Goal: Information Seeking & Learning: Find specific fact

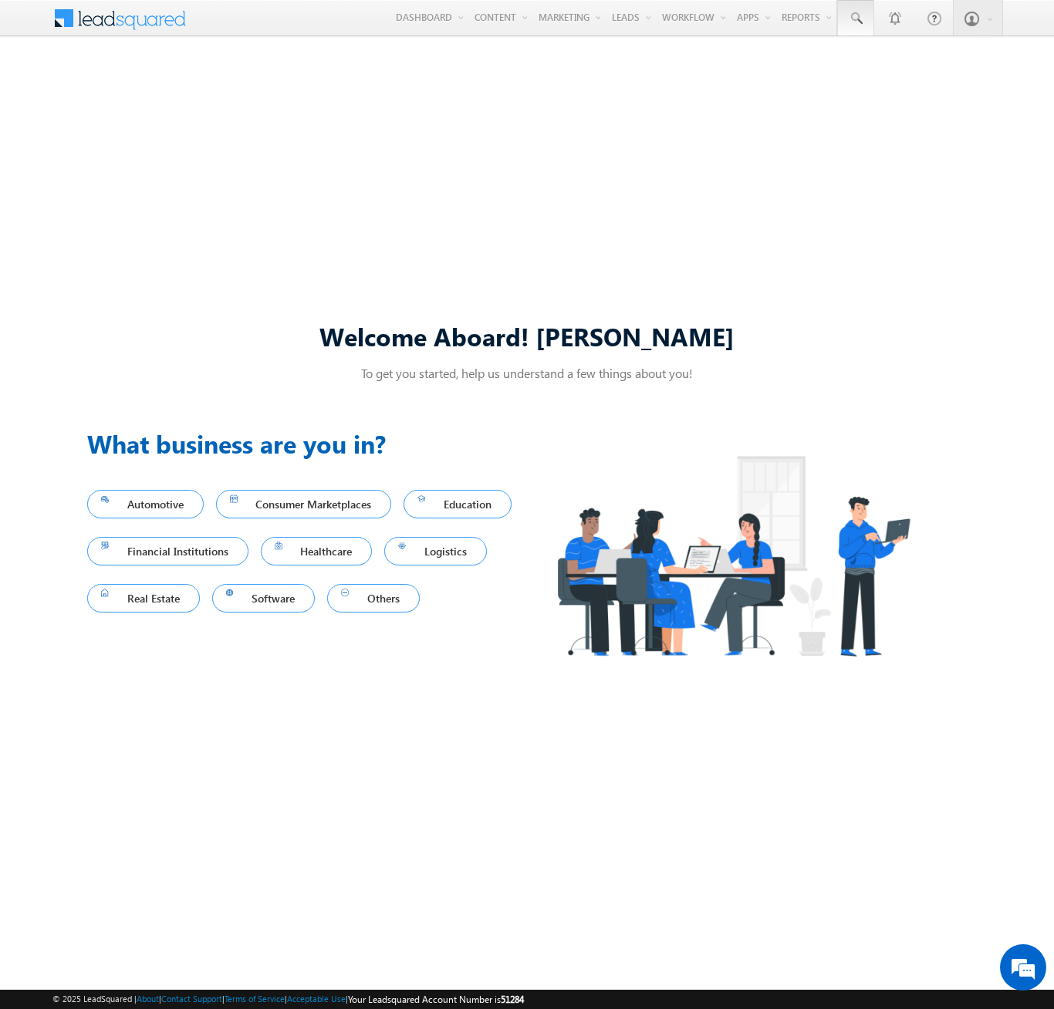
click at [855, 19] on span at bounding box center [855, 18] width 15 height 15
type input "8964692101"
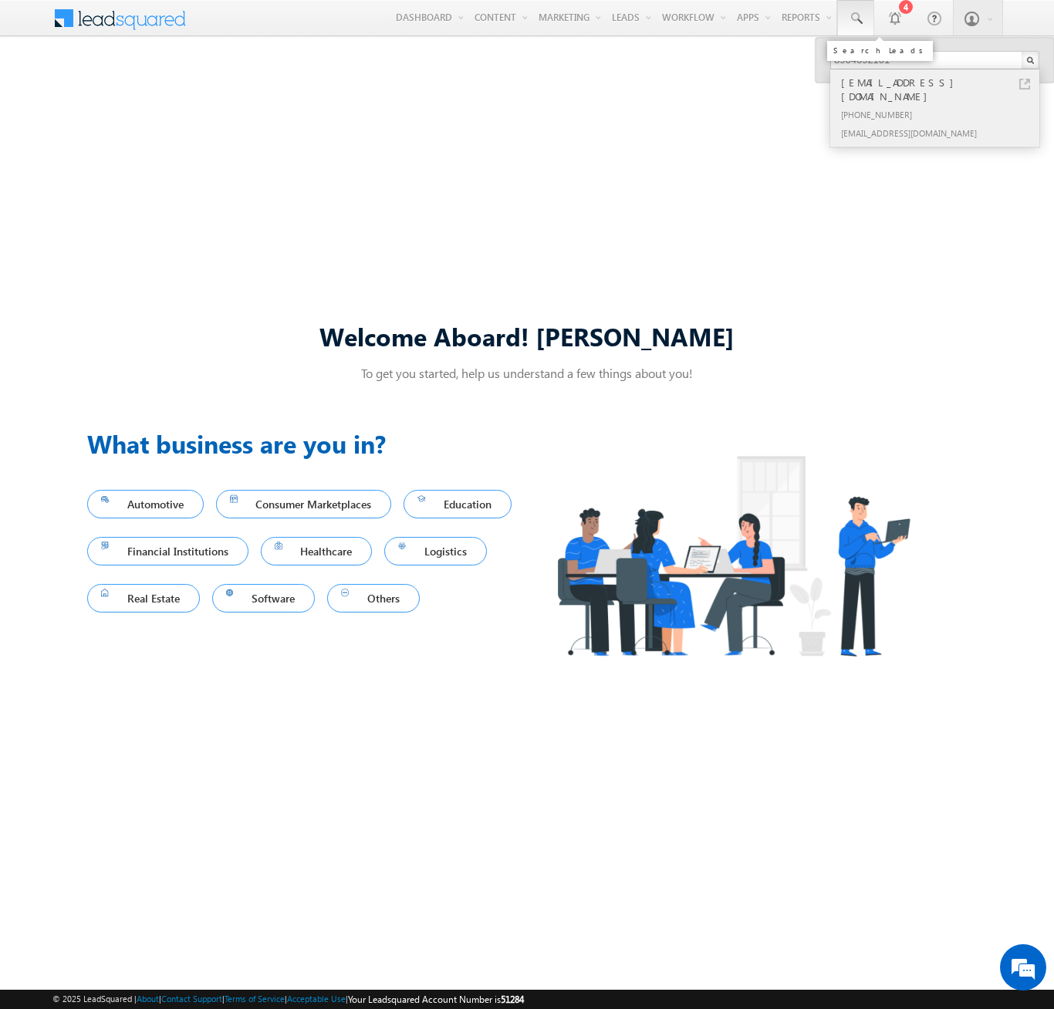
click at [941, 105] on div "[PHONE_NUMBER]" at bounding box center [941, 114] width 207 height 19
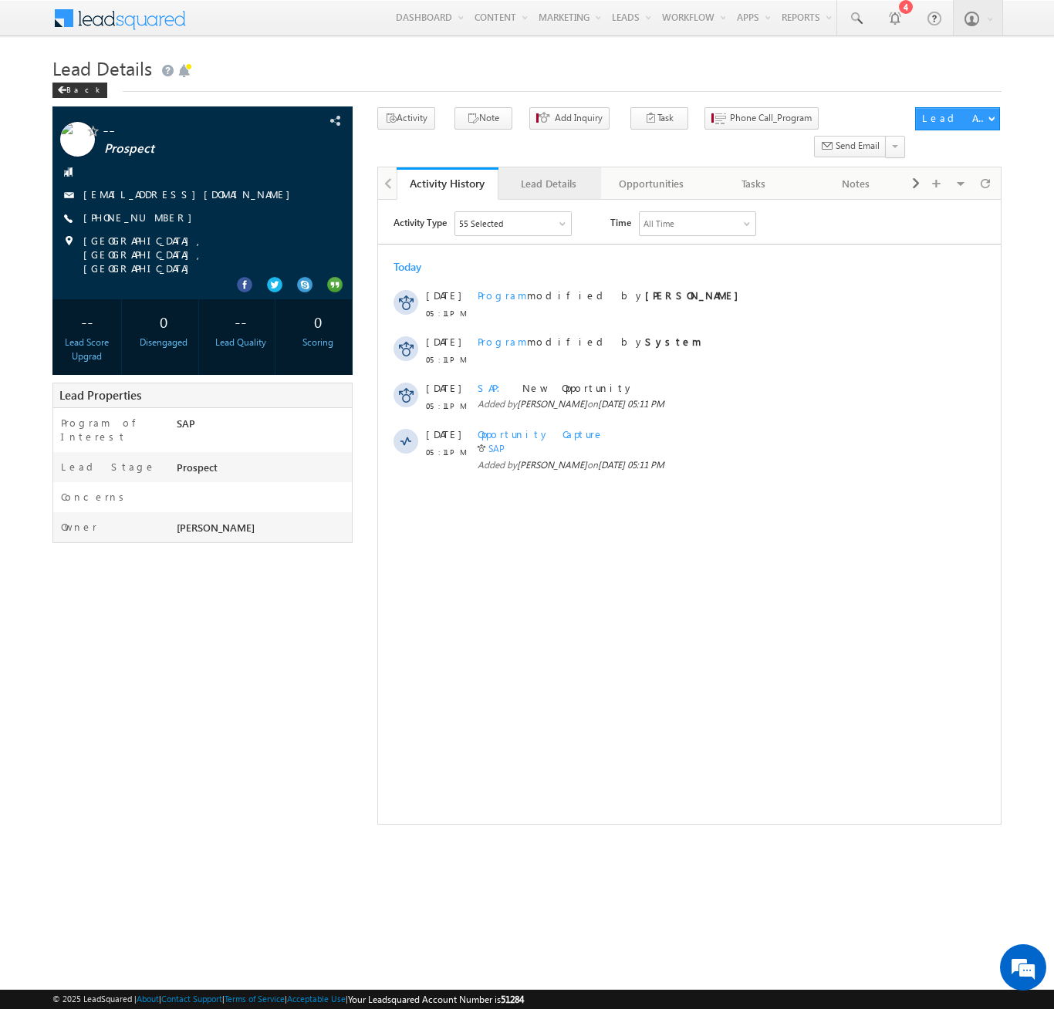
click at [549, 174] on div "Lead Details" at bounding box center [549, 183] width 76 height 19
